Goal: Information Seeking & Learning: Check status

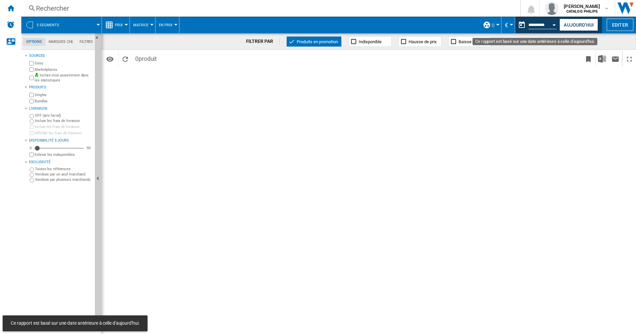
click at [549, 24] on button "Open calendar" at bounding box center [554, 24] width 12 height 12
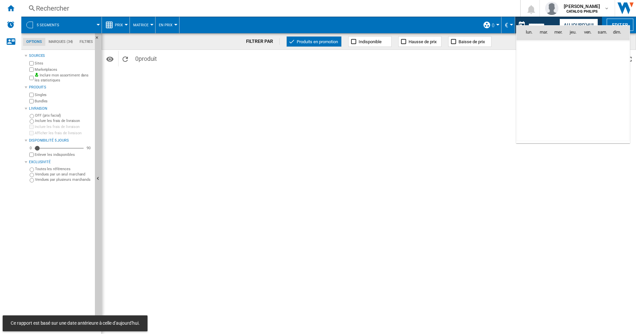
scroll to position [1411, 0]
click at [13, 7] on div at bounding box center [318, 167] width 636 height 334
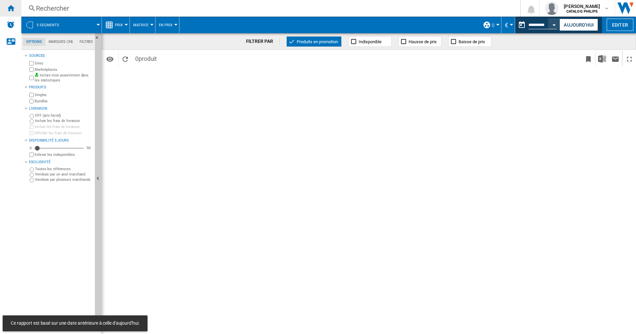
click at [12, 9] on ng-md-icon "Accueil" at bounding box center [11, 8] width 8 height 8
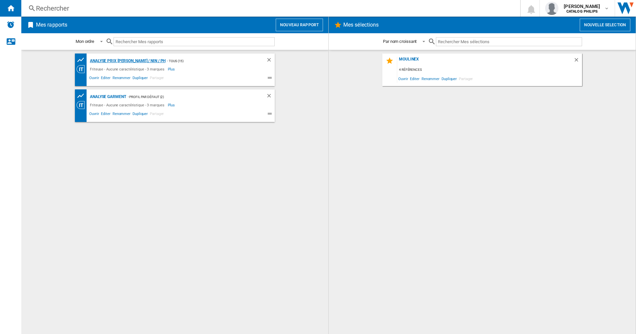
click at [125, 61] on div "Analyse Prix [PERSON_NAME] / NIN / PH" at bounding box center [126, 61] width 77 height 8
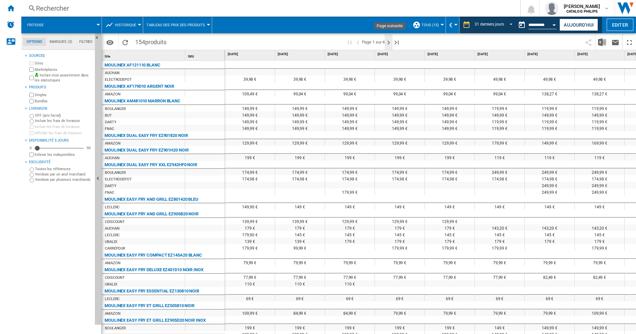
click at [389, 43] on ng-md-icon "Page suivante" at bounding box center [388, 43] width 8 height 8
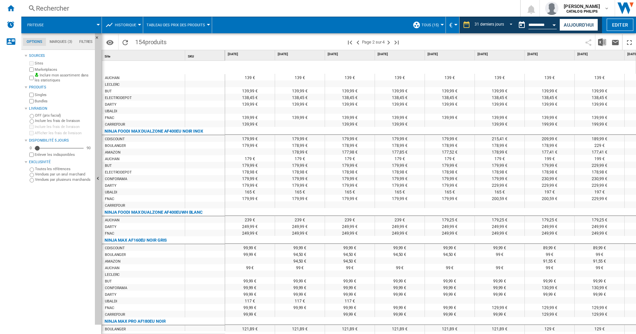
scroll to position [395, 0]
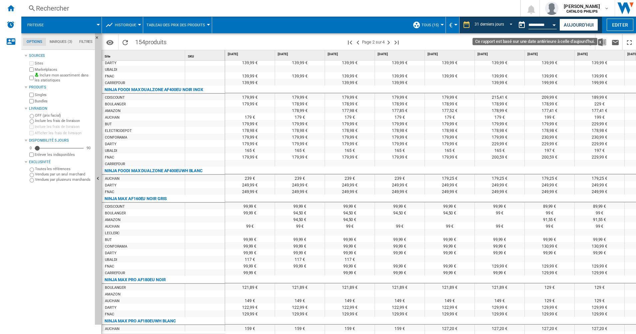
click at [546, 26] on input "**********" at bounding box center [542, 26] width 28 height 6
click at [555, 25] on div "Open calendar" at bounding box center [553, 25] width 3 height 2
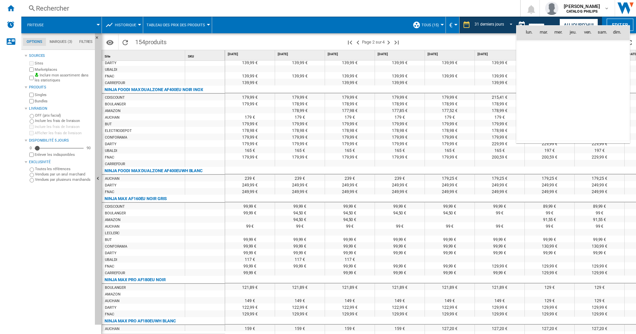
scroll to position [2469, 0]
click at [544, 79] on span "10" at bounding box center [543, 75] width 13 height 13
type input "**********"
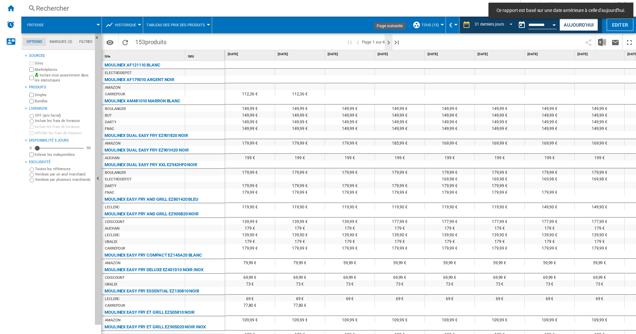
click at [389, 43] on ng-md-icon "Page suivante" at bounding box center [388, 43] width 8 height 8
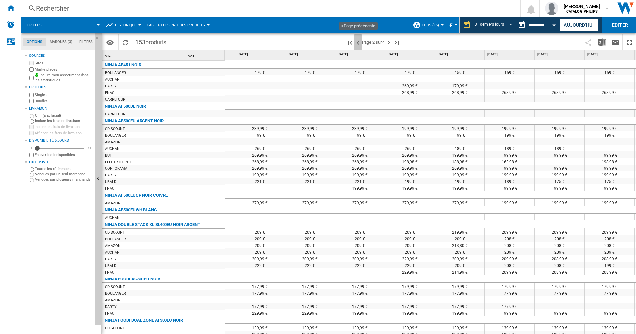
click at [357, 44] on ng-md-icon ">Page précédente" at bounding box center [358, 43] width 8 height 8
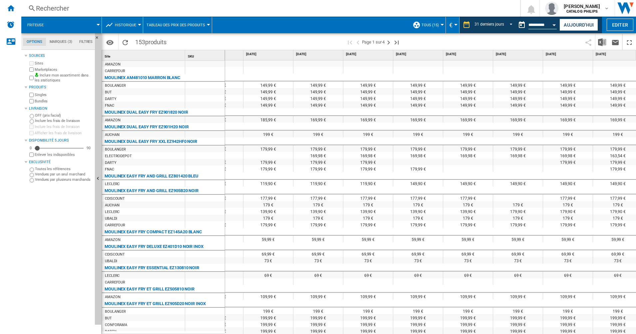
scroll to position [25, 0]
